Goal: Task Accomplishment & Management: Manage account settings

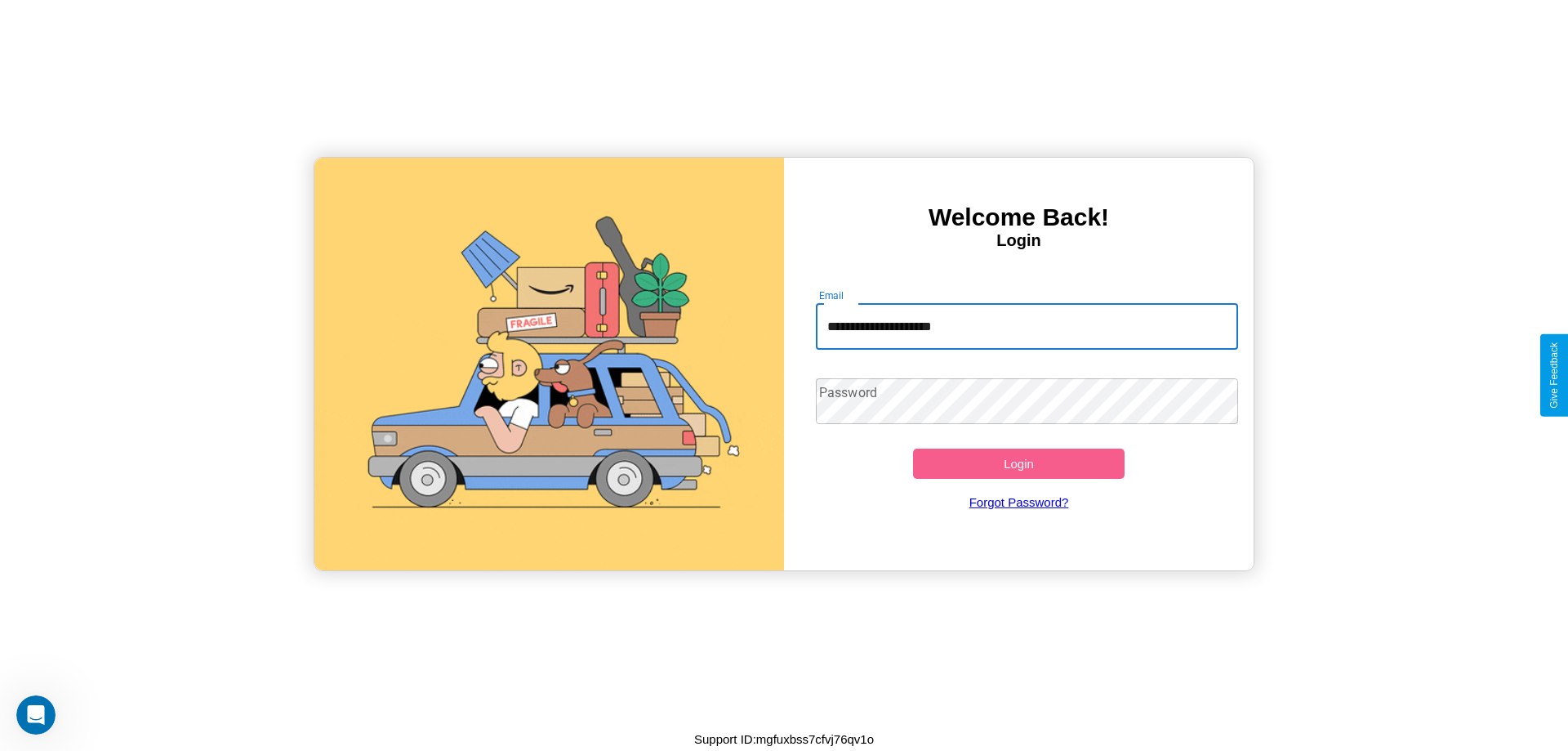
type input "**********"
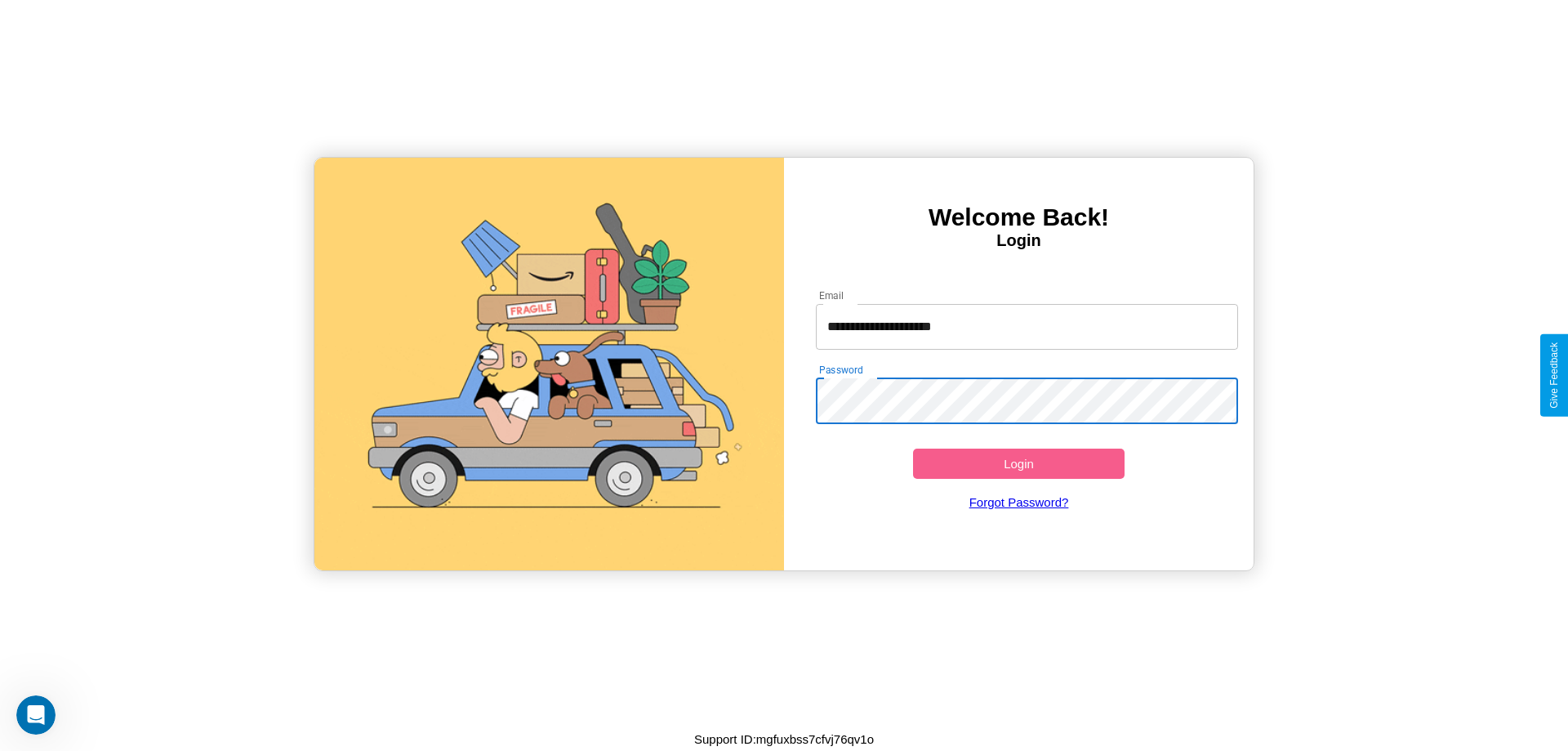
click at [1019, 463] on button "Login" at bounding box center [1019, 463] width 212 height 30
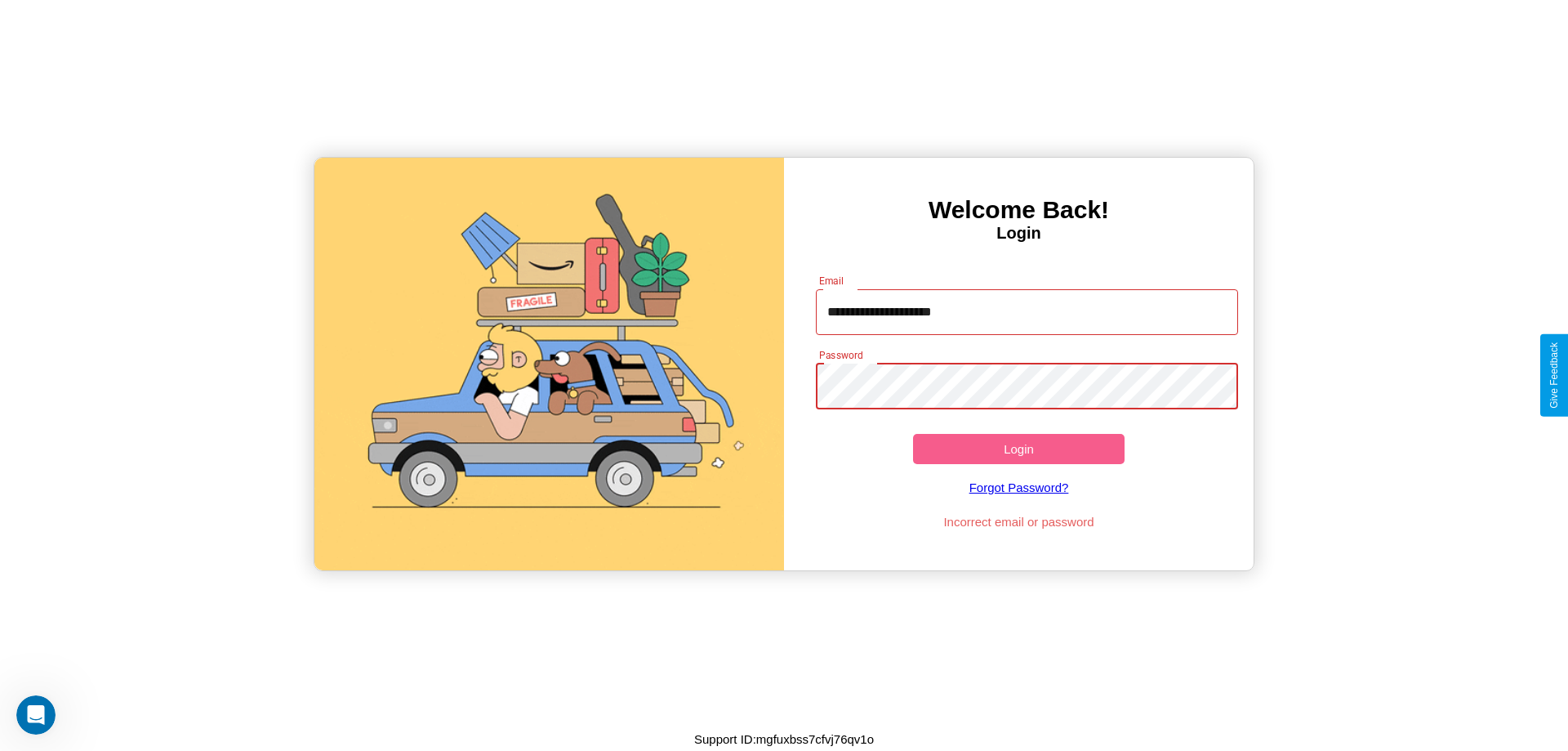
click at [1019, 448] on button "Login" at bounding box center [1019, 449] width 212 height 30
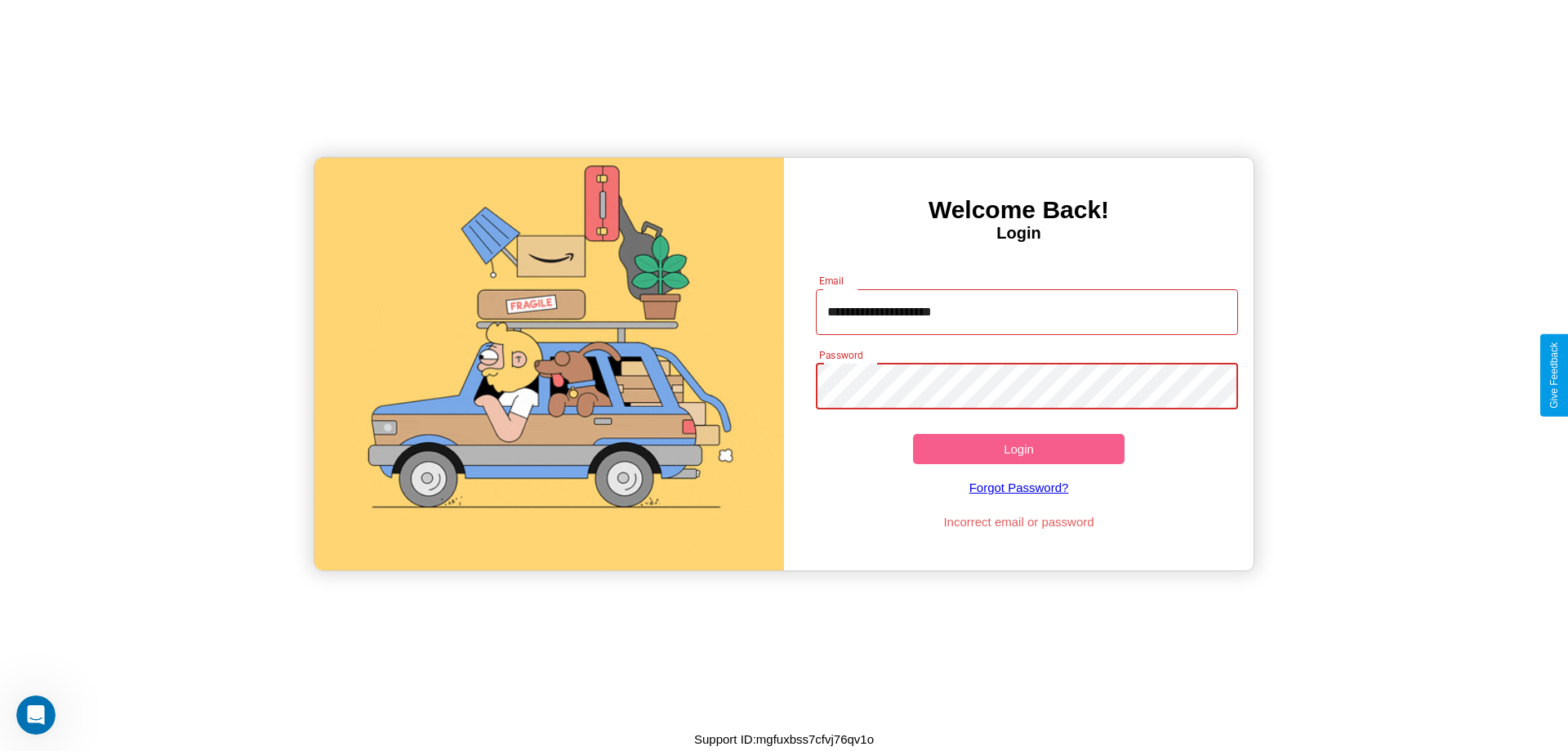
click at [1019, 448] on button "Login" at bounding box center [1019, 449] width 212 height 30
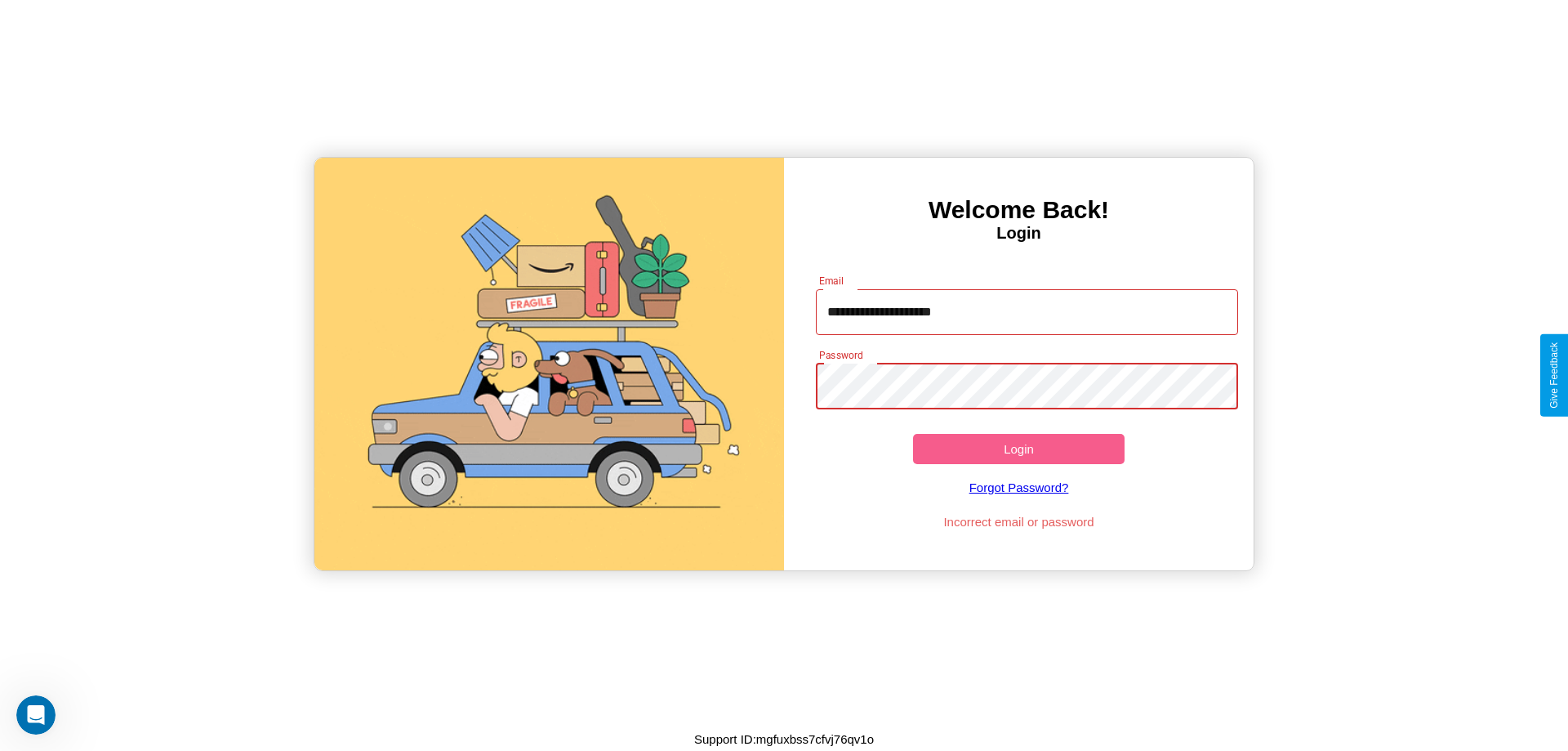
click at [1019, 448] on button "Login" at bounding box center [1019, 449] width 212 height 30
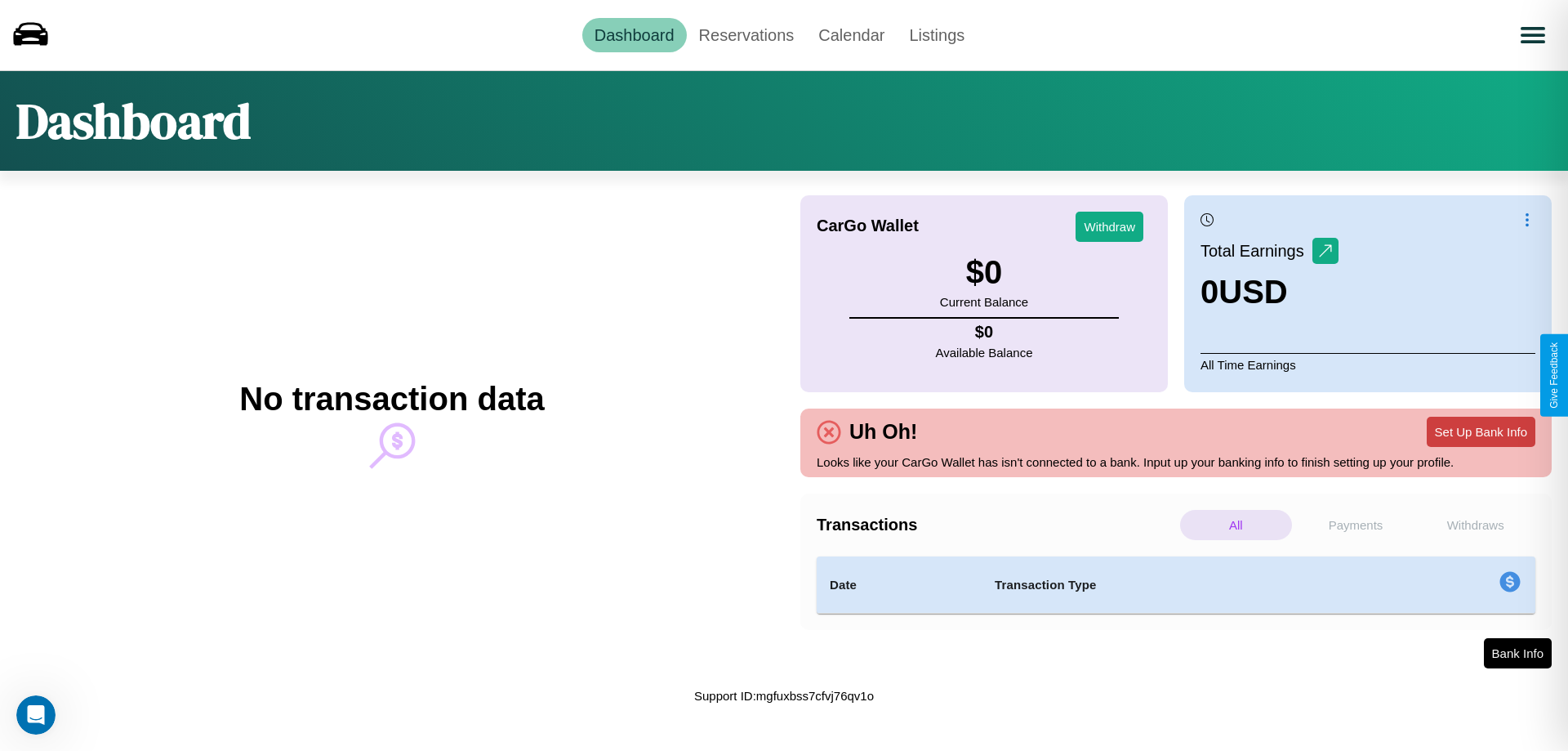
click at [1481, 432] on button "Set Up Bank Info" at bounding box center [1481, 432] width 108 height 30
